Goal: Navigation & Orientation: Go to known website

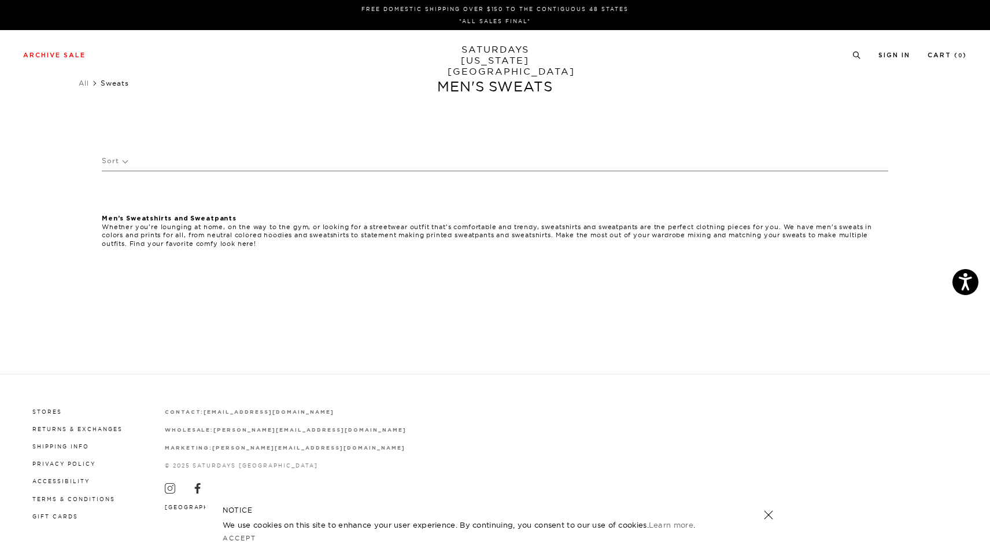
click at [505, 56] on link "SATURDAYS NEW YORK CITY" at bounding box center [495, 60] width 95 height 33
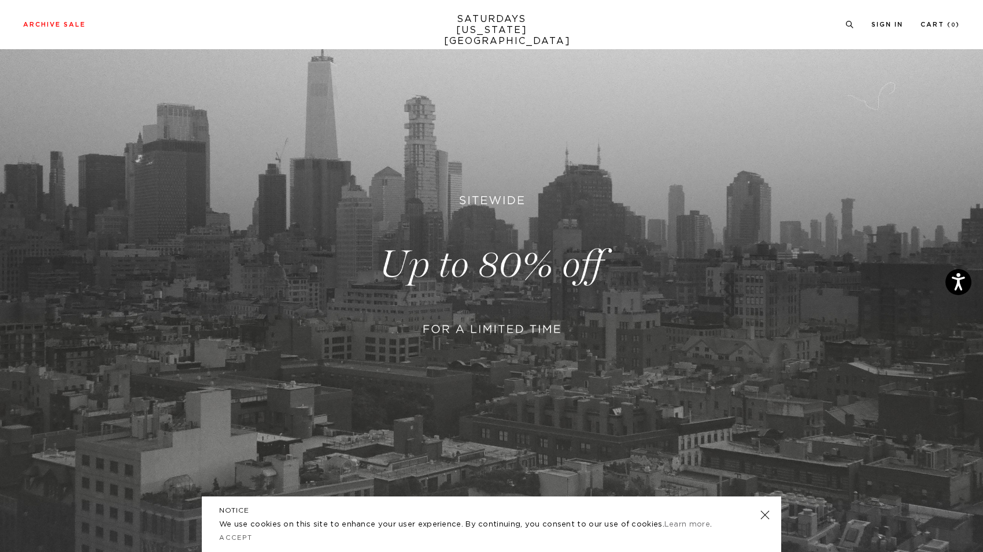
scroll to position [226, 0]
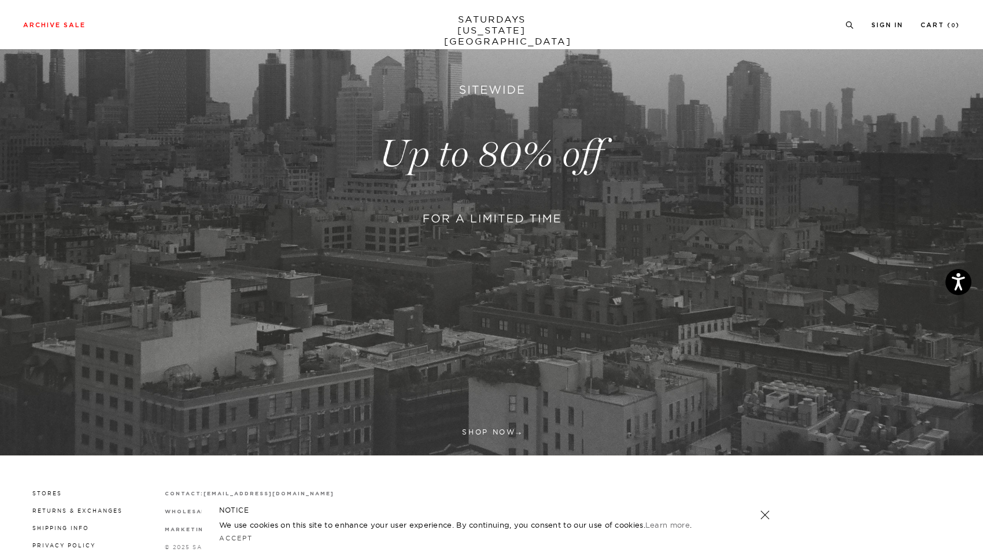
click at [551, 203] on link at bounding box center [491, 154] width 983 height 602
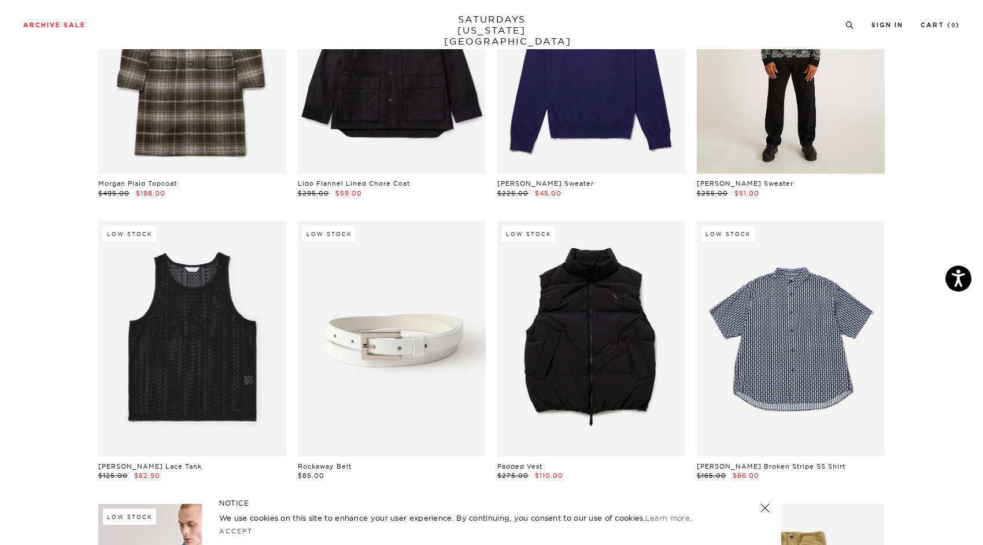
scroll to position [206, 0]
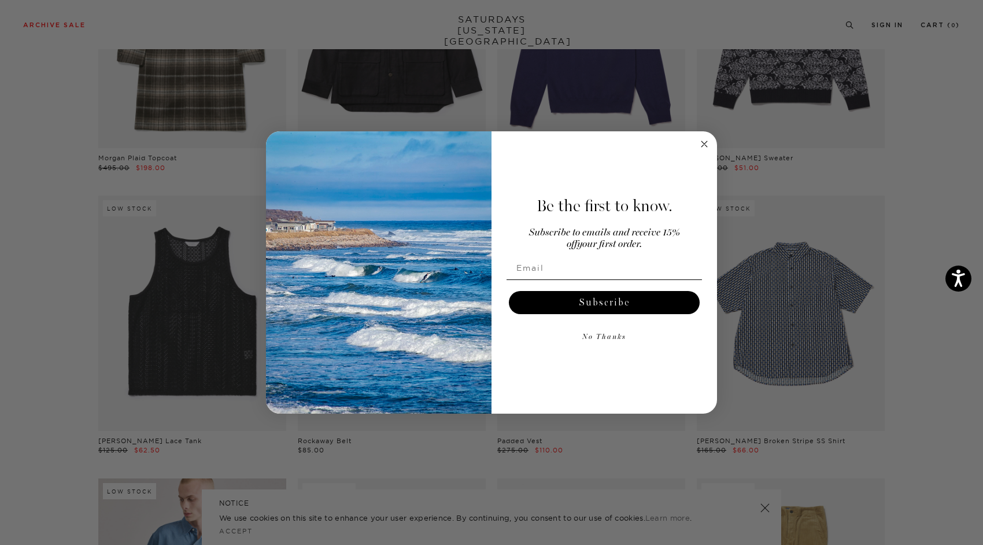
click at [707, 142] on icon "Close dialog" at bounding box center [704, 144] width 6 height 6
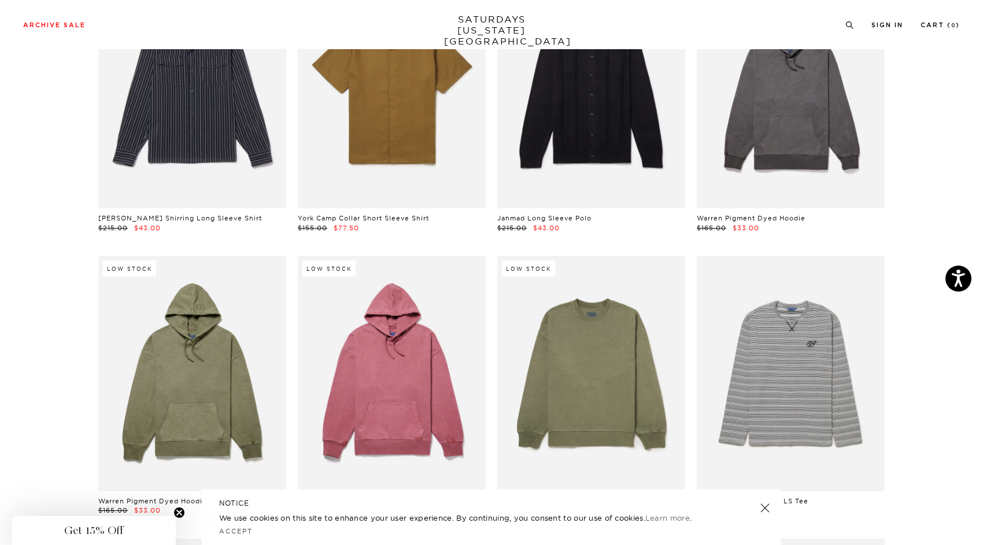
scroll to position [13049, 0]
